Goal: Use online tool/utility: Use online tool/utility

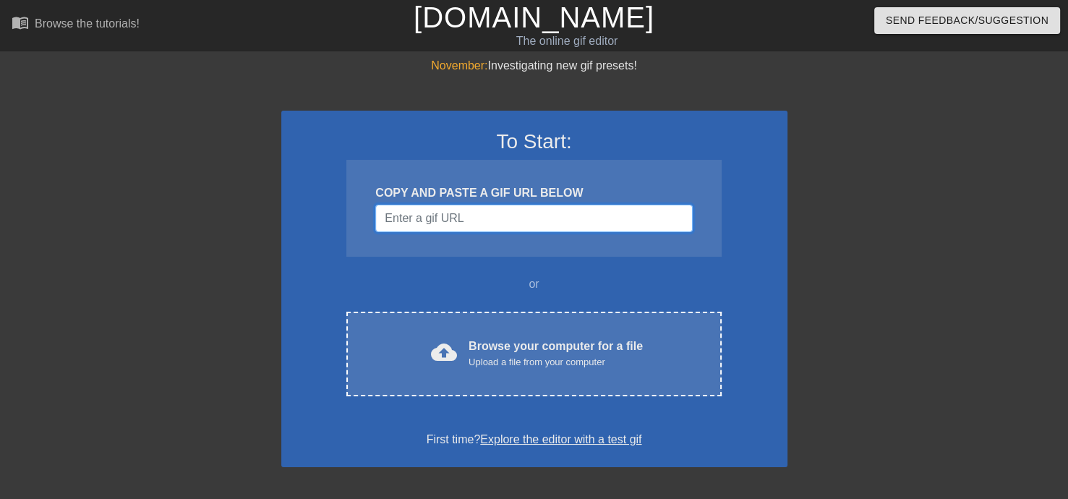
click at [511, 222] on input "Username" at bounding box center [533, 218] width 317 height 27
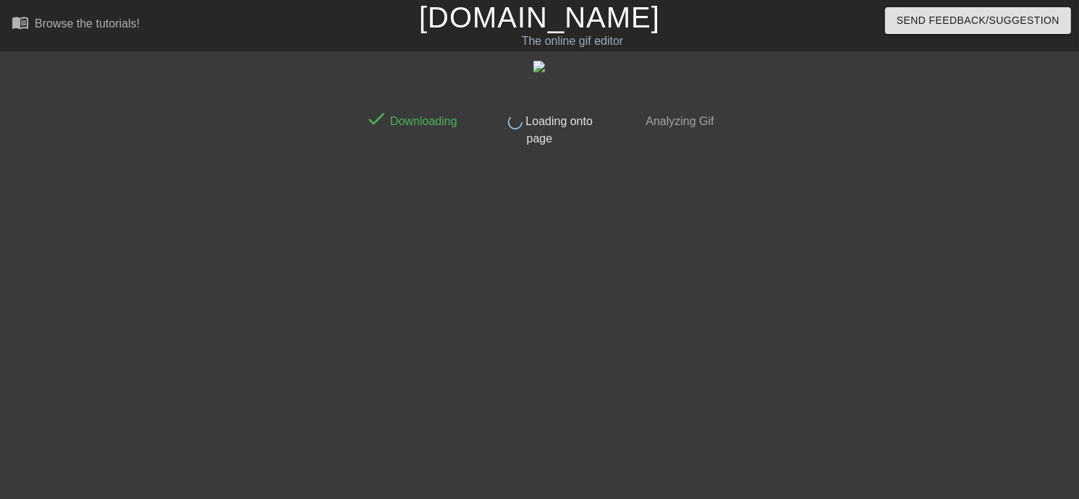
click at [517, 205] on div "done Downloading done Loading onto page done Analyzing Gif" at bounding box center [539, 274] width 363 height 434
